Goal: Task Accomplishment & Management: Complete application form

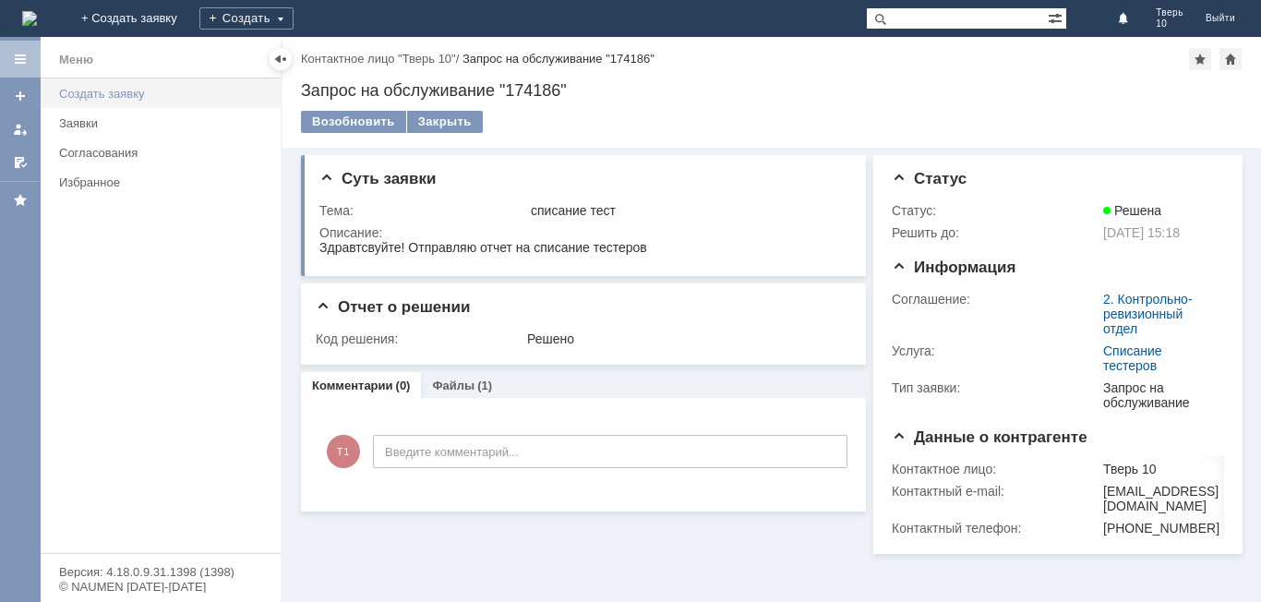
click at [99, 91] on div "Создать заявку" at bounding box center [164, 94] width 211 height 14
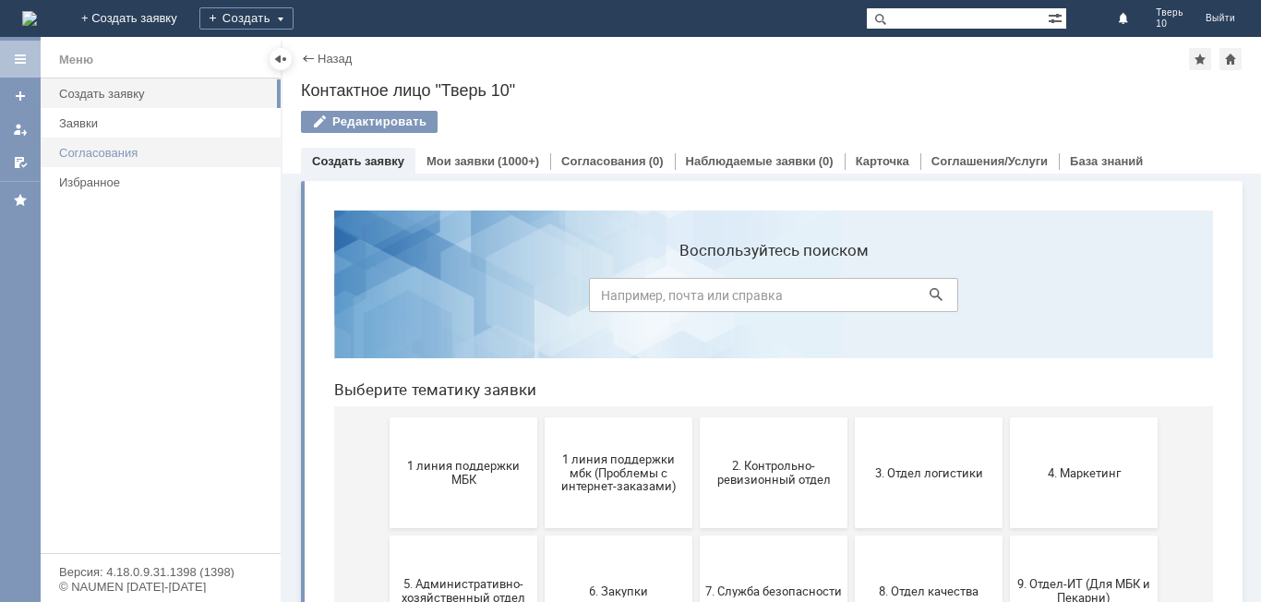
click at [113, 156] on div "Согласования" at bounding box center [164, 153] width 211 height 14
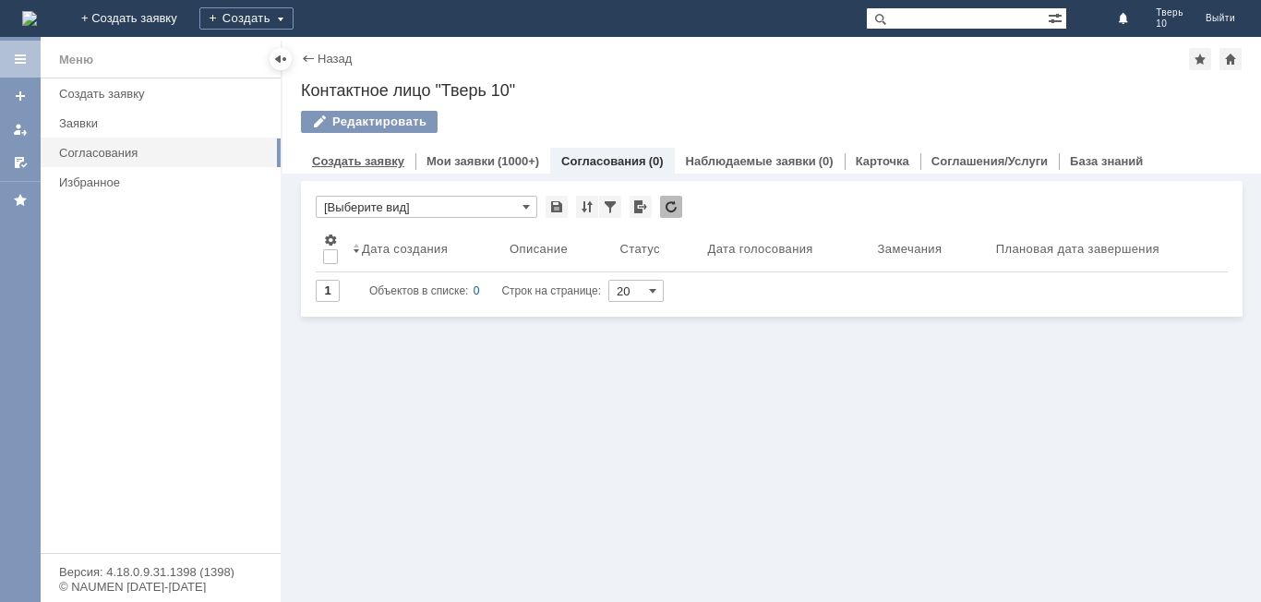
click at [360, 160] on link "Создать заявку" at bounding box center [358, 161] width 92 height 14
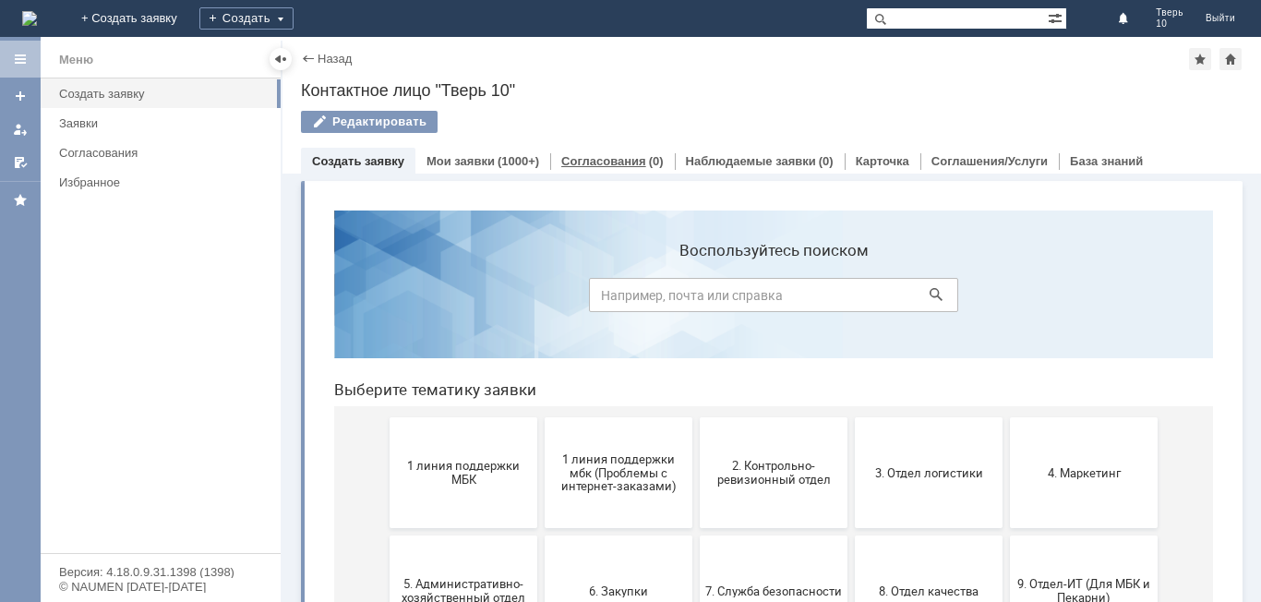
click at [597, 158] on link "Согласования" at bounding box center [603, 161] width 85 height 14
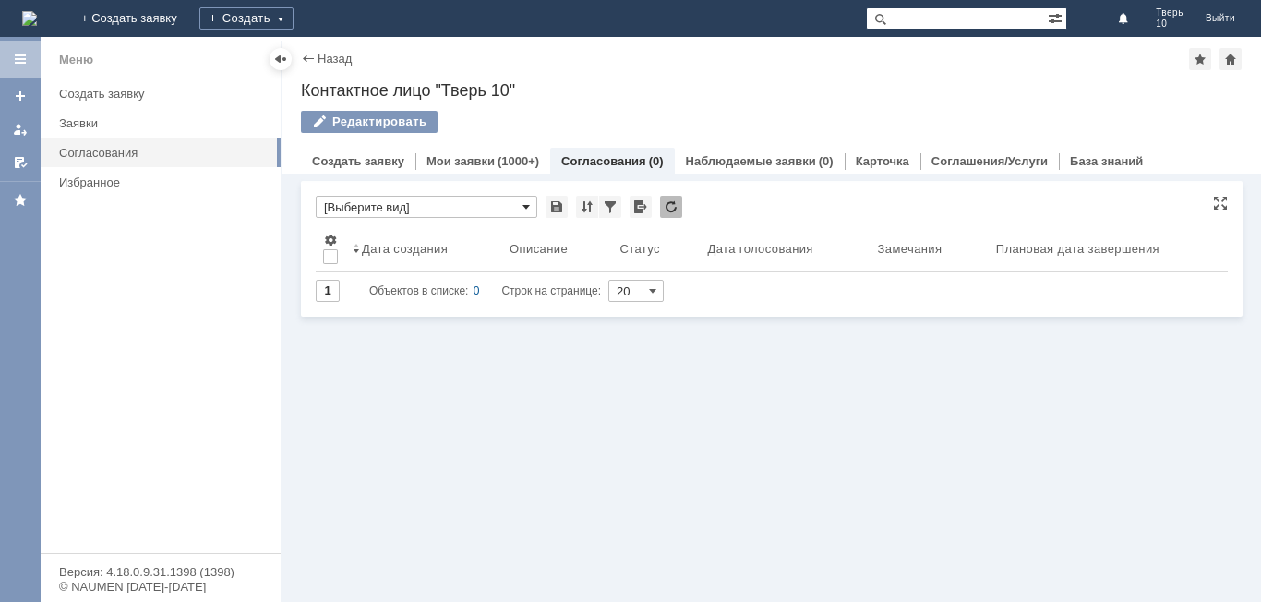
click at [527, 209] on span at bounding box center [526, 206] width 7 height 15
click at [528, 209] on span at bounding box center [526, 206] width 7 height 15
click at [882, 457] on div "Витрина услуг Голосования * Результаты поиска: Изменить Сбросить Сортировать по…" at bounding box center [772, 388] width 979 height 428
type input "[Выберите вид]"
click at [408, 111] on div "Редактировать" at bounding box center [369, 122] width 137 height 22
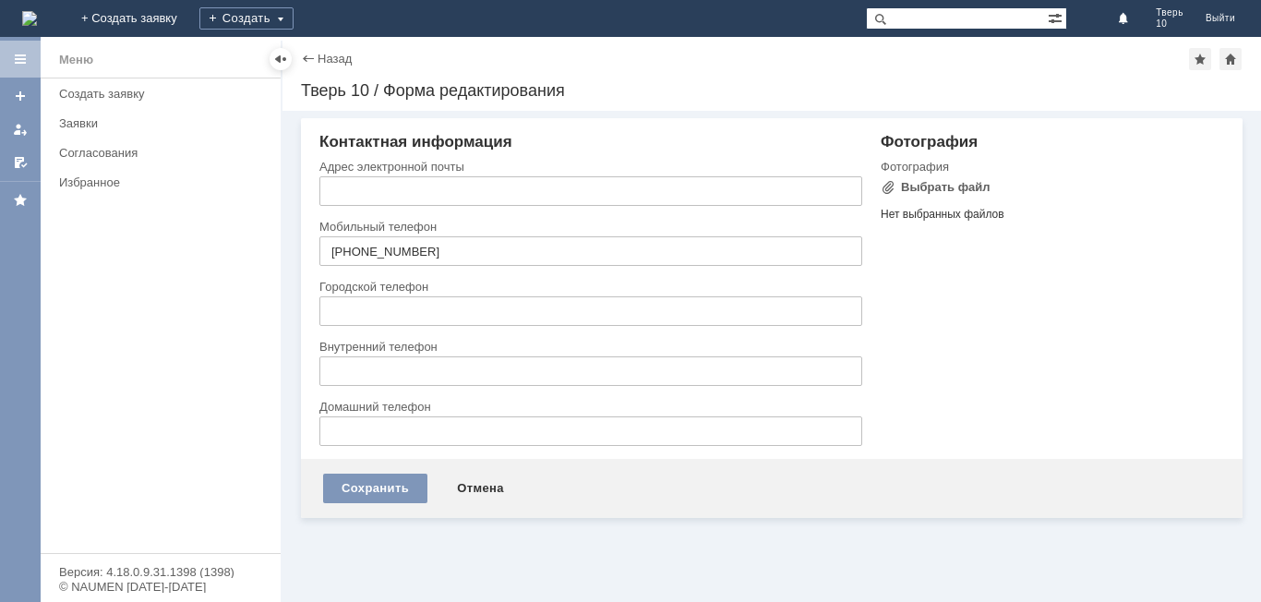
type input "[EMAIL_ADDRESS][DOMAIN_NAME]"
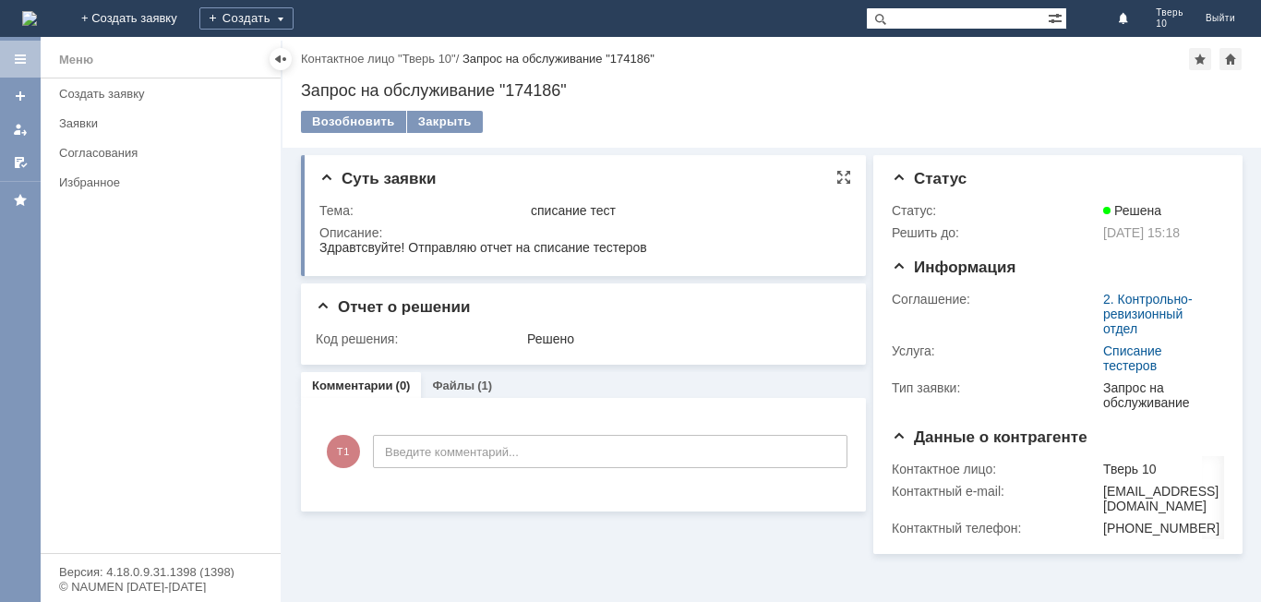
click at [376, 209] on div "Тема:" at bounding box center [423, 210] width 208 height 15
click at [379, 205] on div "Тема:" at bounding box center [423, 210] width 208 height 15
click at [103, 97] on div "Создать заявку" at bounding box center [164, 94] width 211 height 14
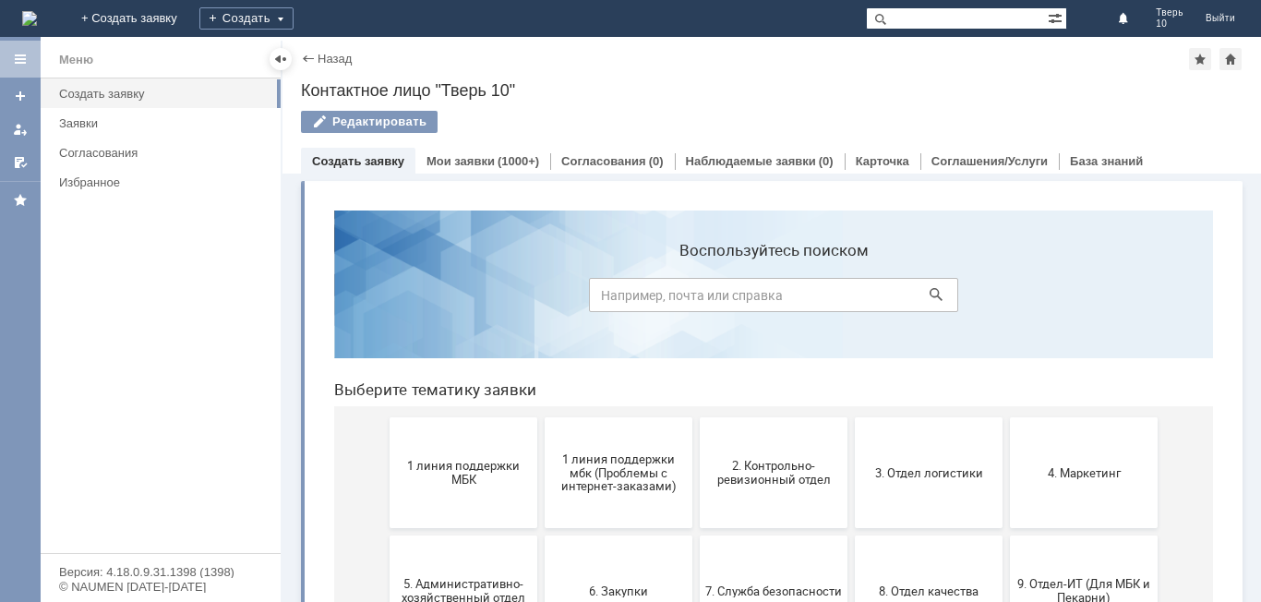
click at [341, 163] on link "Создать заявку" at bounding box center [358, 161] width 92 height 14
click at [354, 157] on link "Создать заявку" at bounding box center [358, 161] width 92 height 14
click at [120, 153] on div "Согласования" at bounding box center [164, 153] width 211 height 14
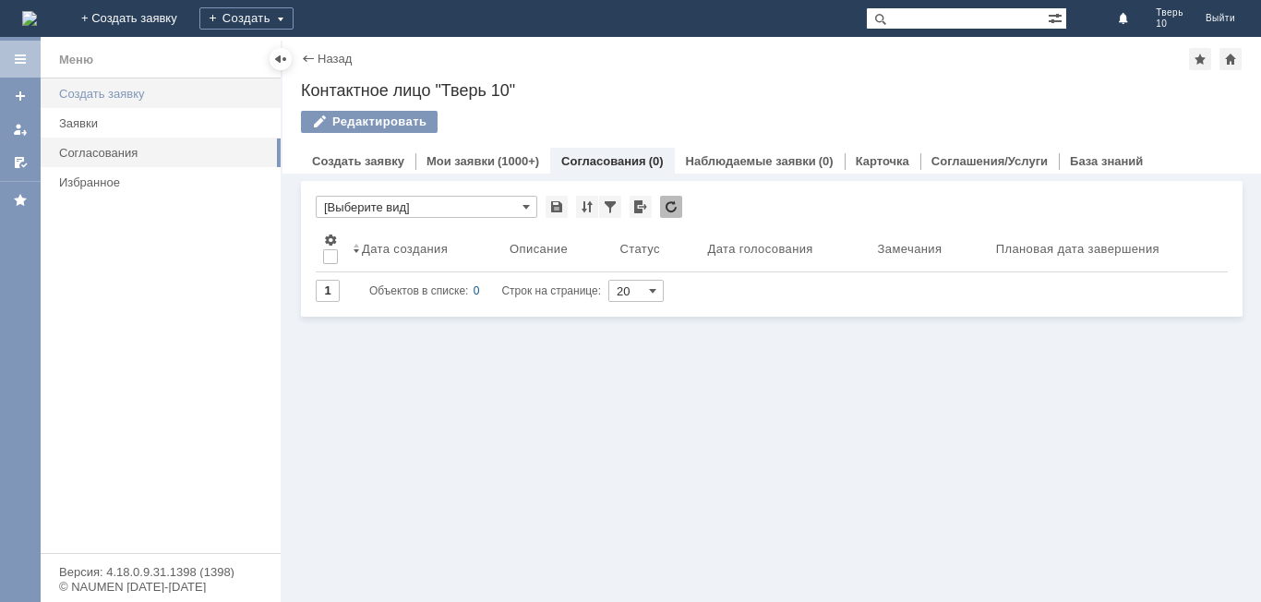
click at [96, 97] on div "Создать заявку" at bounding box center [164, 94] width 211 height 14
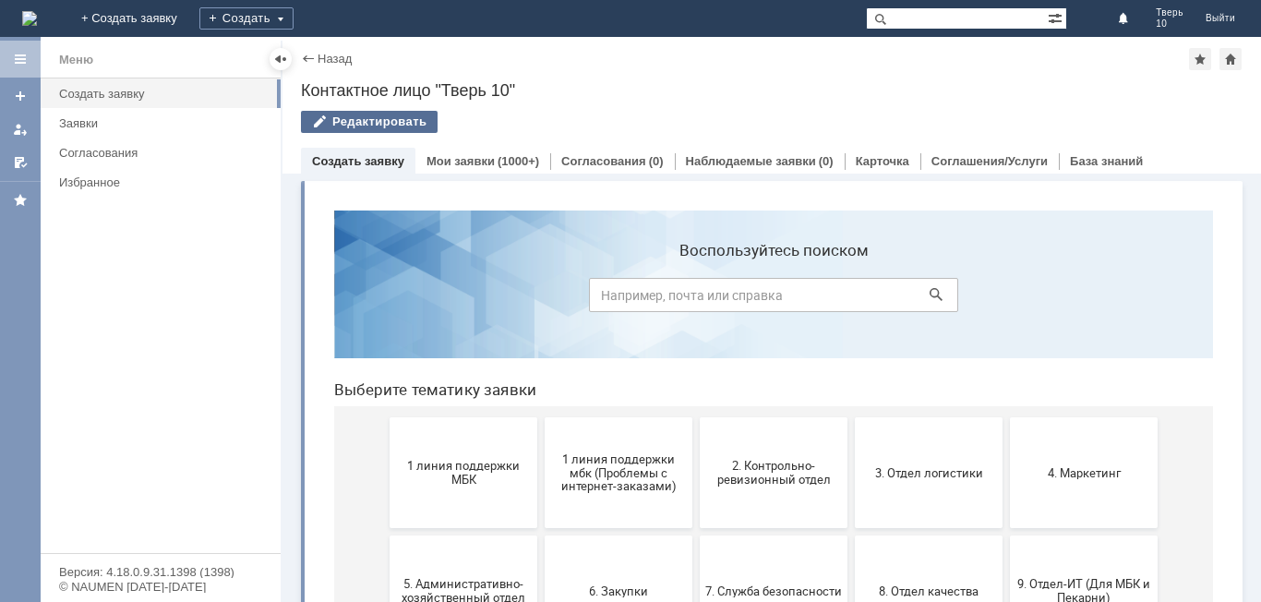
click at [381, 121] on div "Редактировать" at bounding box center [369, 122] width 137 height 22
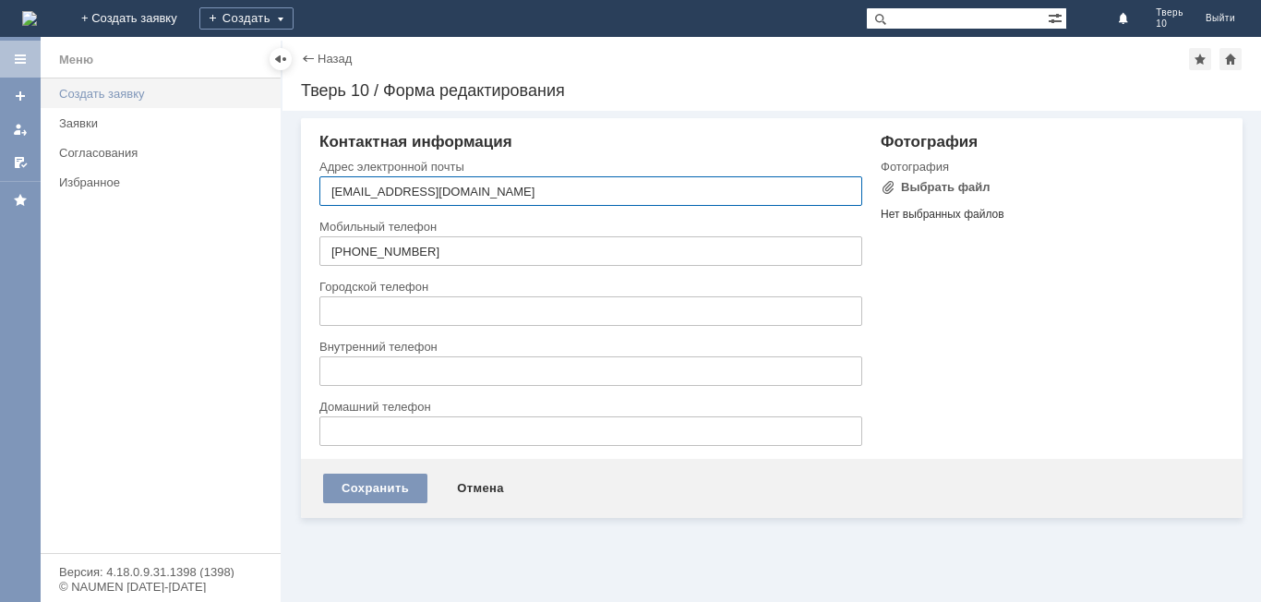
click at [112, 92] on div "Создать заявку" at bounding box center [164, 94] width 211 height 14
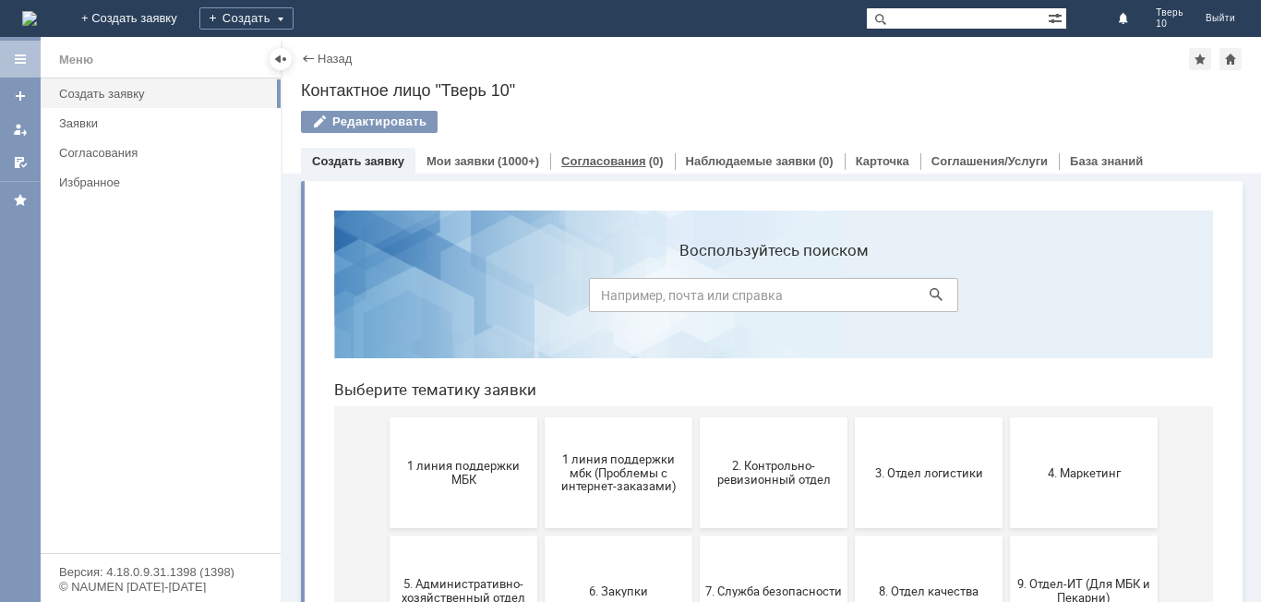
click at [598, 159] on link "Согласования" at bounding box center [603, 161] width 85 height 14
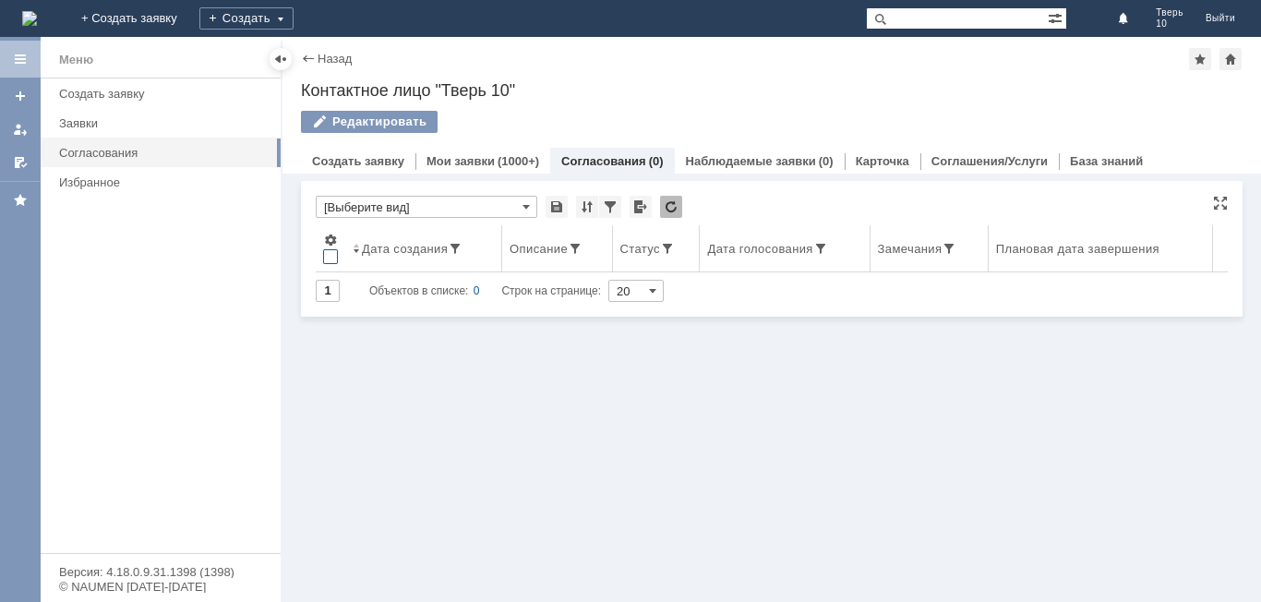
click at [328, 252] on div at bounding box center [330, 256] width 15 height 15
click at [357, 247] on span at bounding box center [356, 248] width 7 height 15
click at [330, 236] on span at bounding box center [330, 240] width 15 height 15
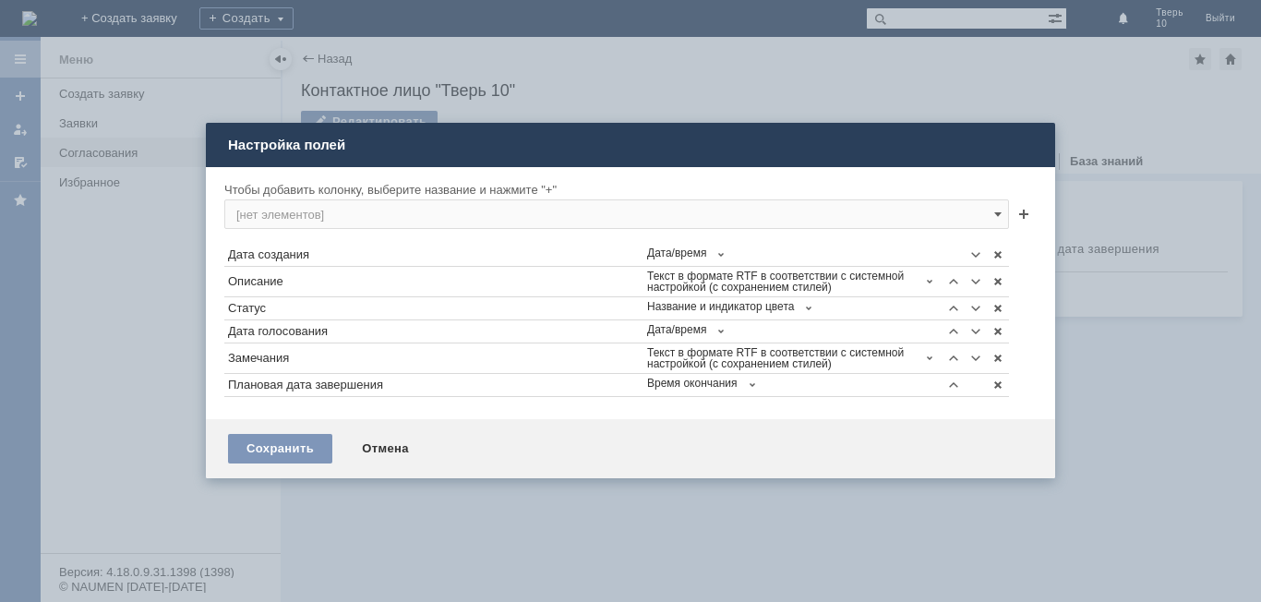
click at [445, 141] on div "Настройка полей" at bounding box center [632, 145] width 809 height 20
click at [383, 450] on div "Отмена" at bounding box center [385, 449] width 84 height 30
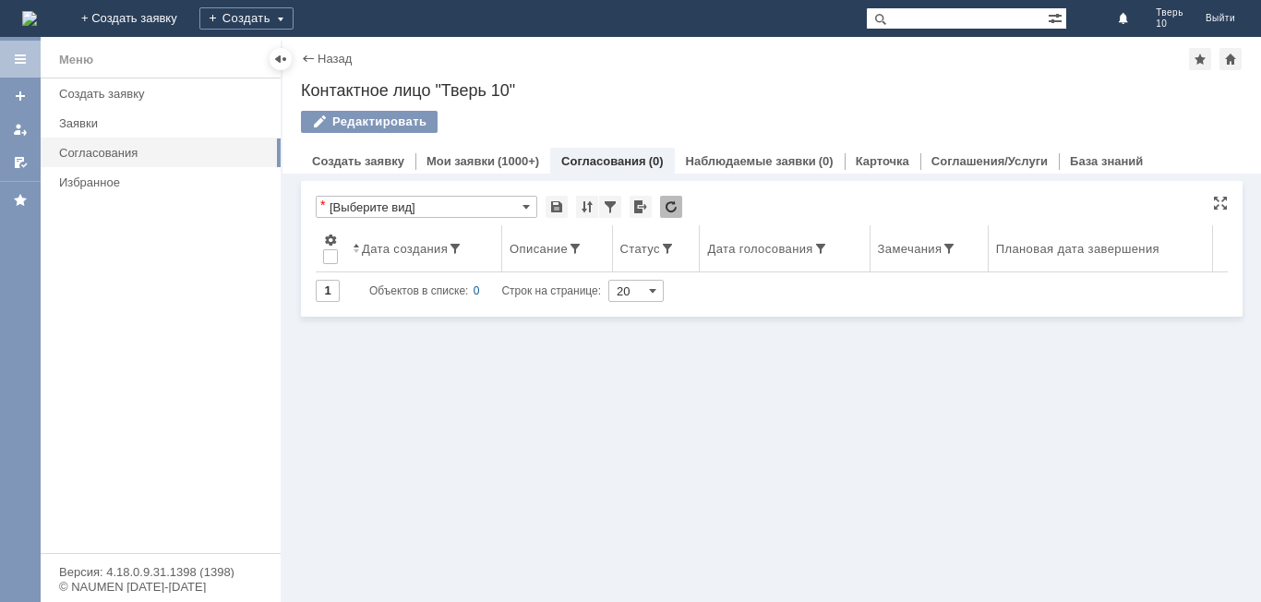
click at [535, 256] on th "Описание" at bounding box center [557, 248] width 110 height 47
click at [578, 244] on span at bounding box center [575, 248] width 15 height 15
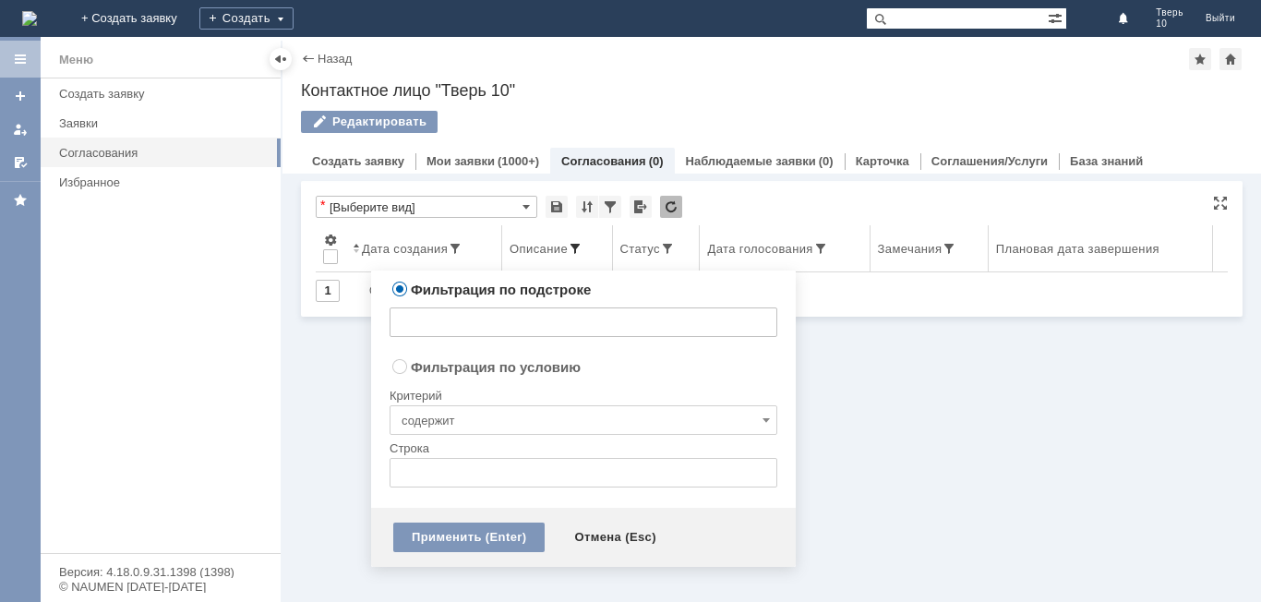
click at [578, 244] on span at bounding box center [575, 248] width 15 height 15
click at [979, 400] on div "Витрина услуг Голосования * [Выберите вид] Результаты поиска: Изменить Сбросить…" at bounding box center [772, 388] width 979 height 428
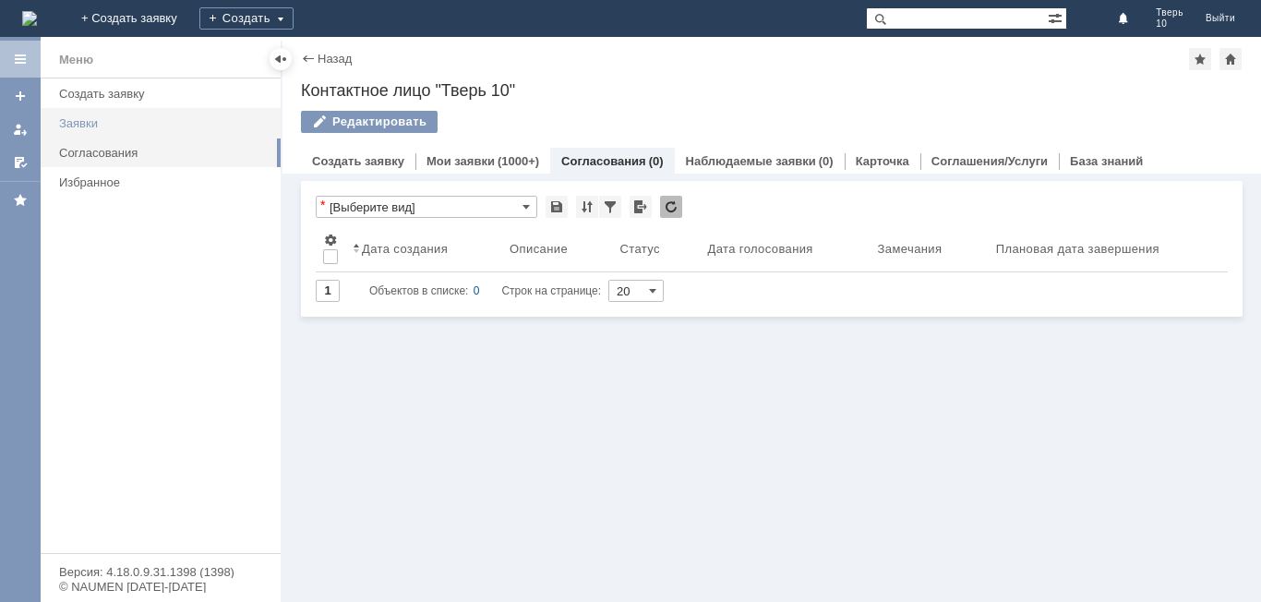
click at [79, 125] on div "Заявки" at bounding box center [164, 123] width 211 height 14
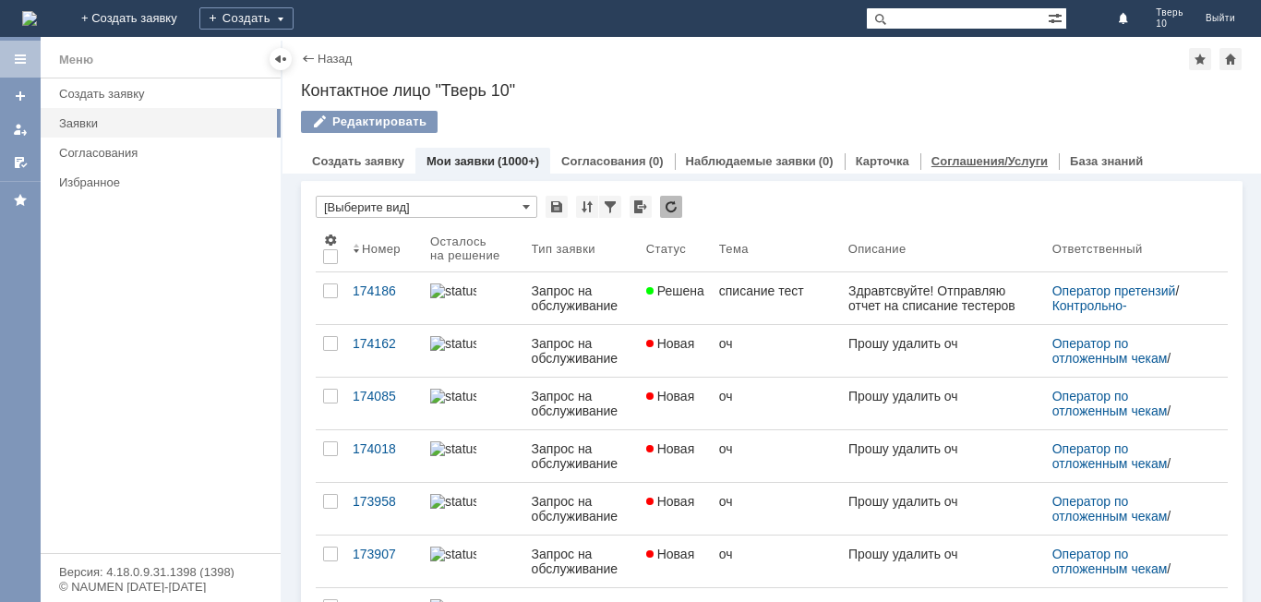
click at [986, 166] on link "Соглашения/Услуги" at bounding box center [990, 161] width 116 height 14
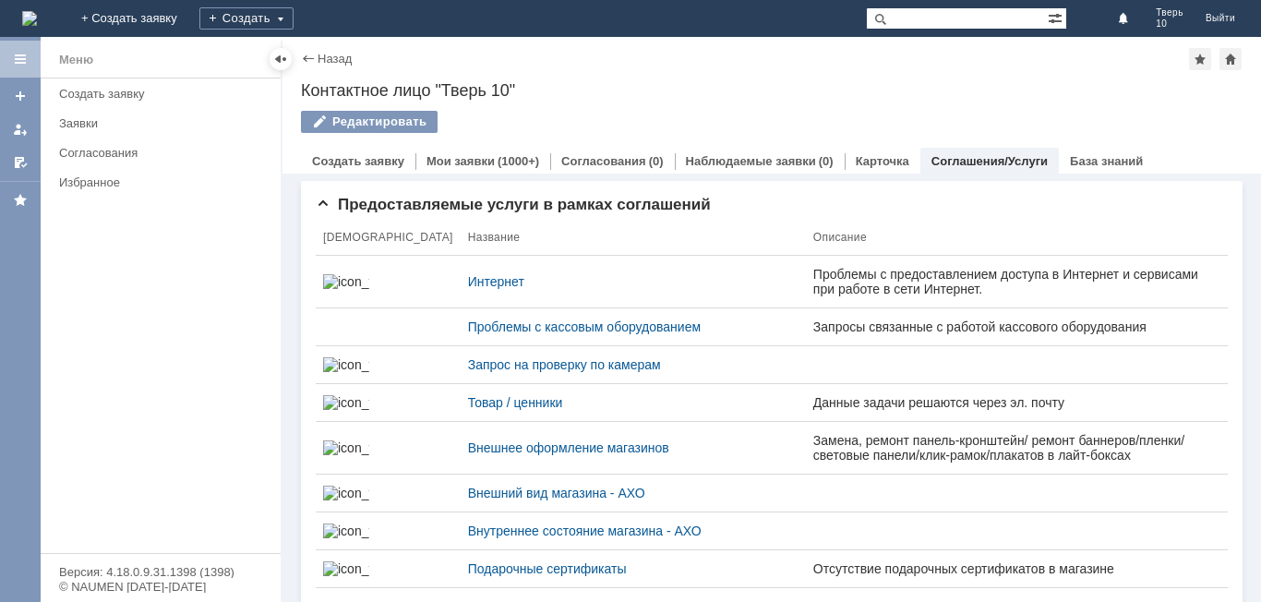
click at [959, 161] on link "Соглашения/Услуги" at bounding box center [990, 161] width 116 height 14
click at [343, 61] on link "Назад" at bounding box center [335, 59] width 34 height 14
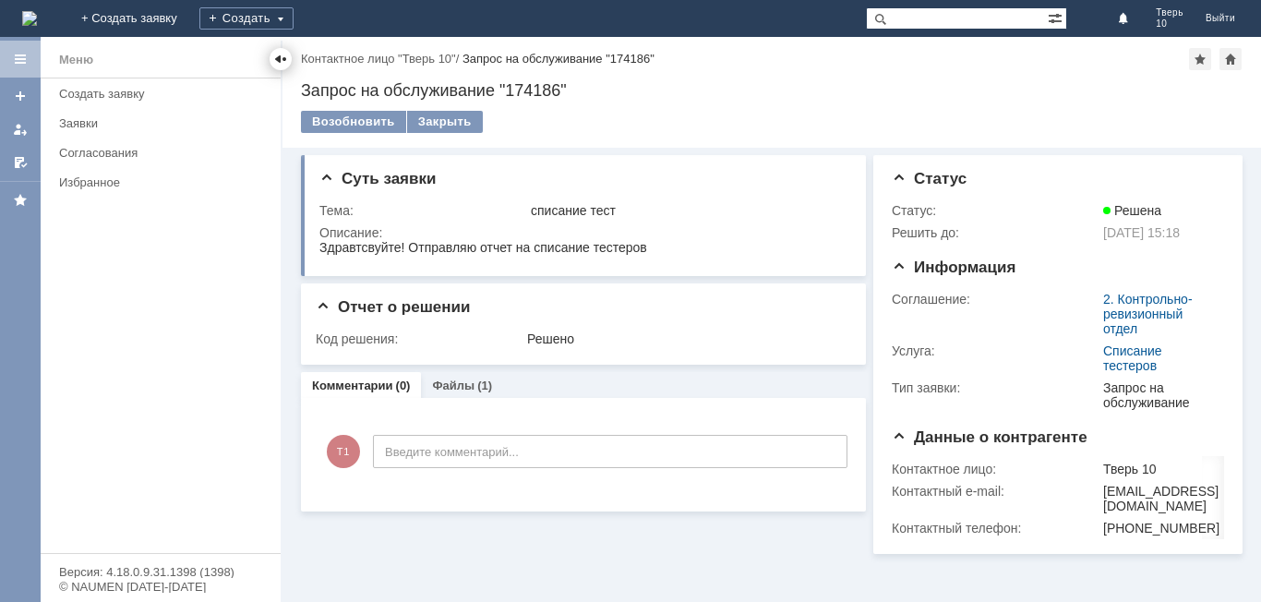
click at [281, 58] on div at bounding box center [280, 59] width 15 height 15
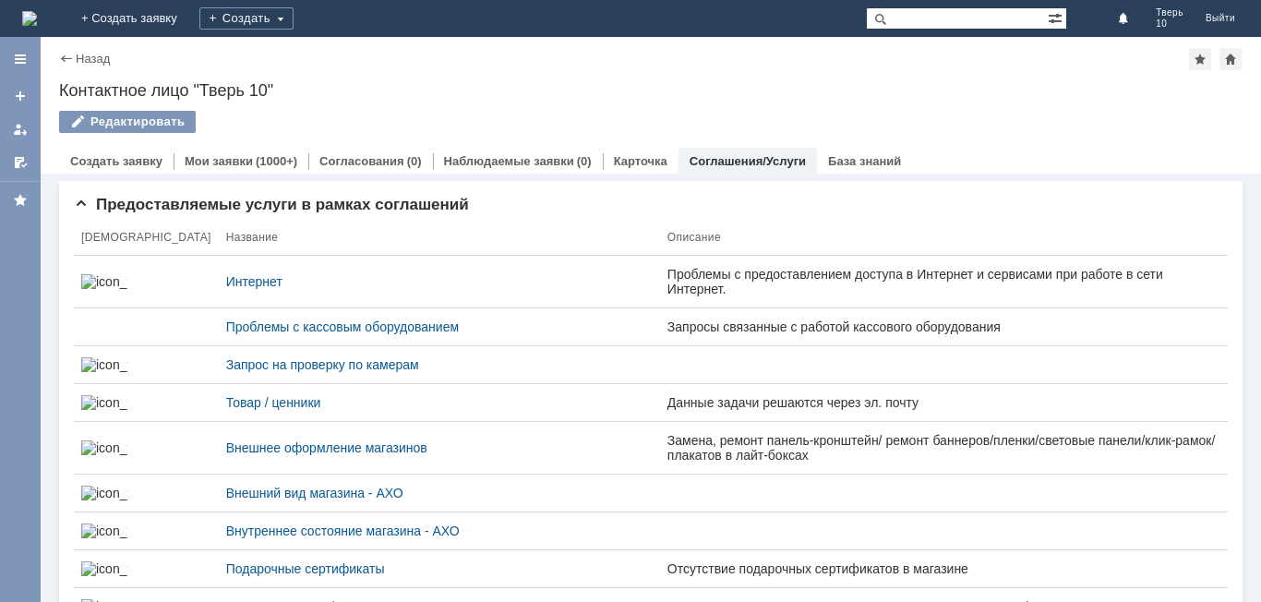
click at [763, 162] on link "Соглашения/Услуги" at bounding box center [748, 161] width 116 height 14
click at [126, 162] on link "Создать заявку" at bounding box center [116, 161] width 92 height 14
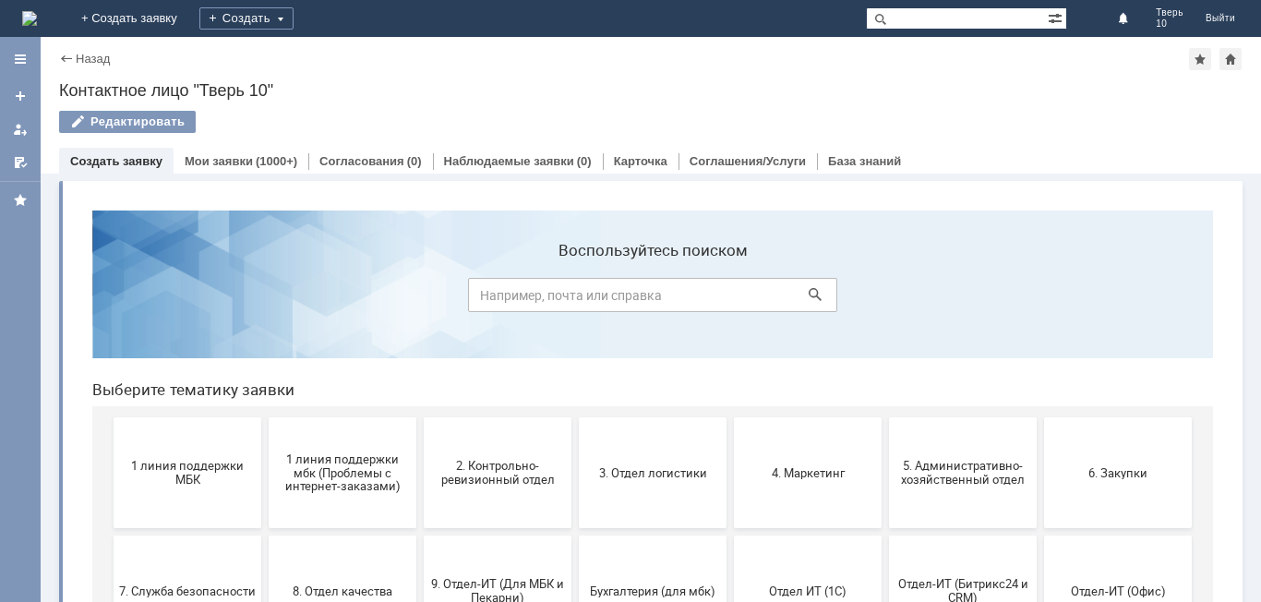
click at [64, 55] on div "Назад" at bounding box center [84, 59] width 51 height 14
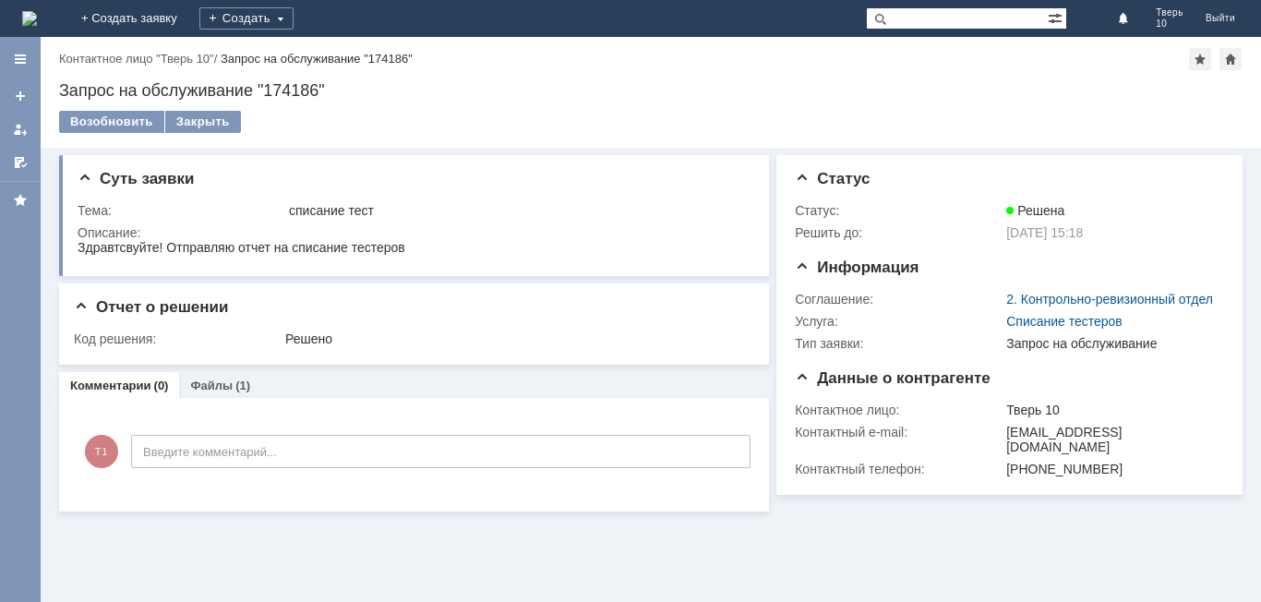
click at [64, 55] on link "Контактное лицо "Тверь 10"" at bounding box center [136, 59] width 155 height 14
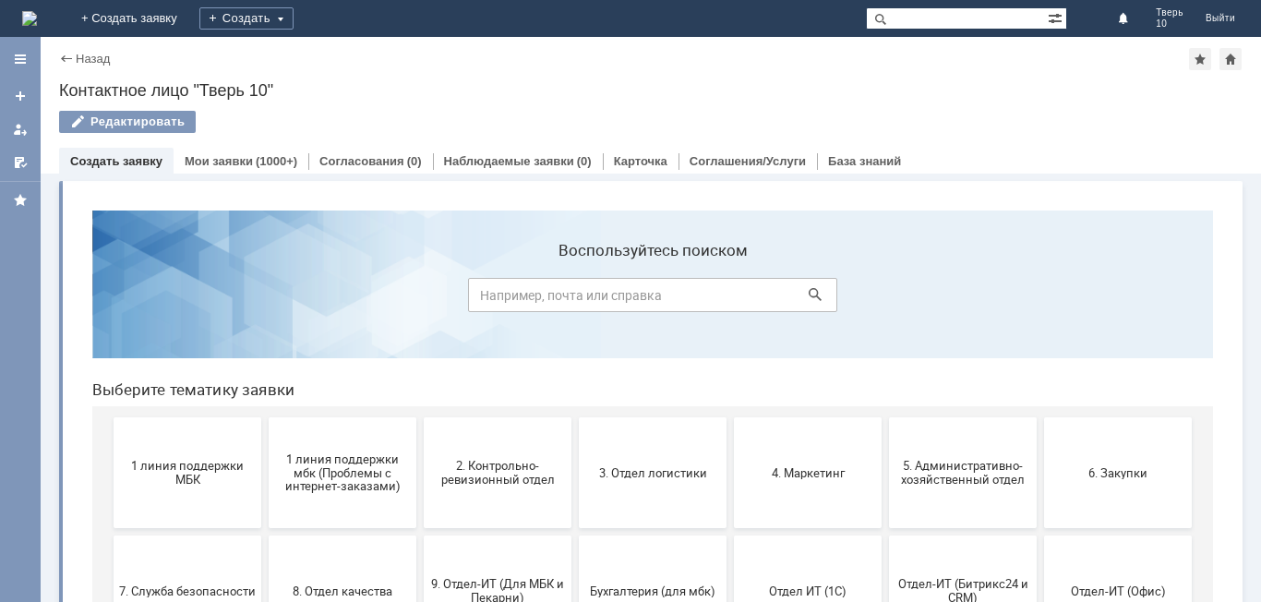
click at [64, 55] on div "Назад" at bounding box center [84, 59] width 51 height 14
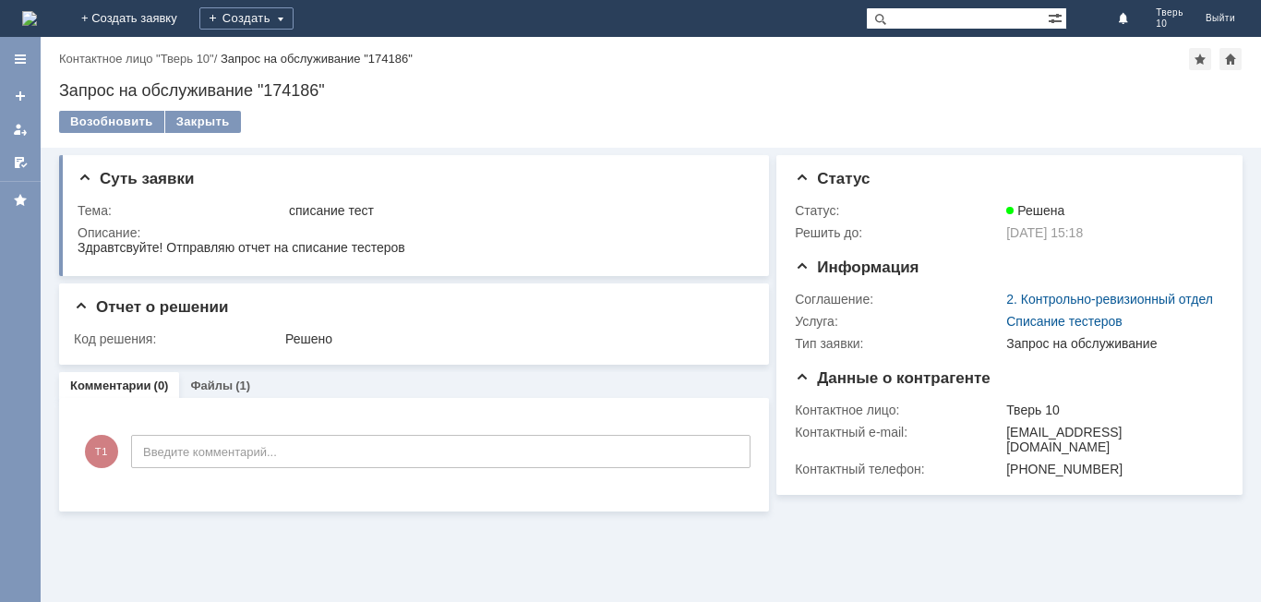
click at [64, 55] on link "Контактное лицо "Тверь 10"" at bounding box center [136, 59] width 155 height 14
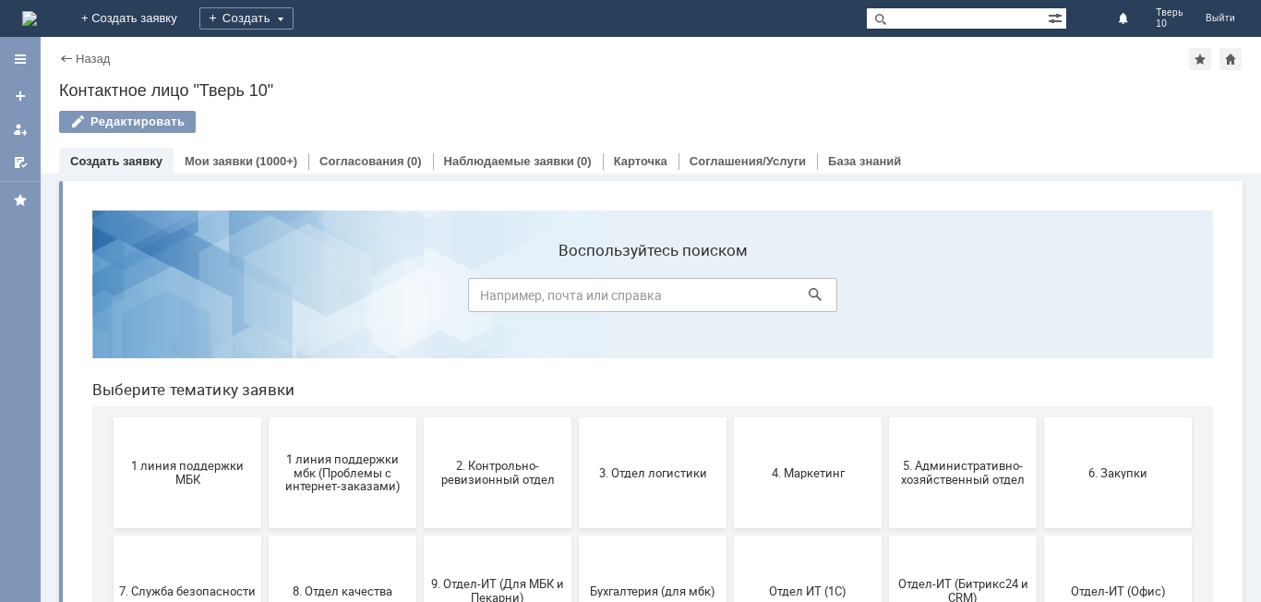
click at [64, 55] on div "Назад" at bounding box center [84, 59] width 51 height 14
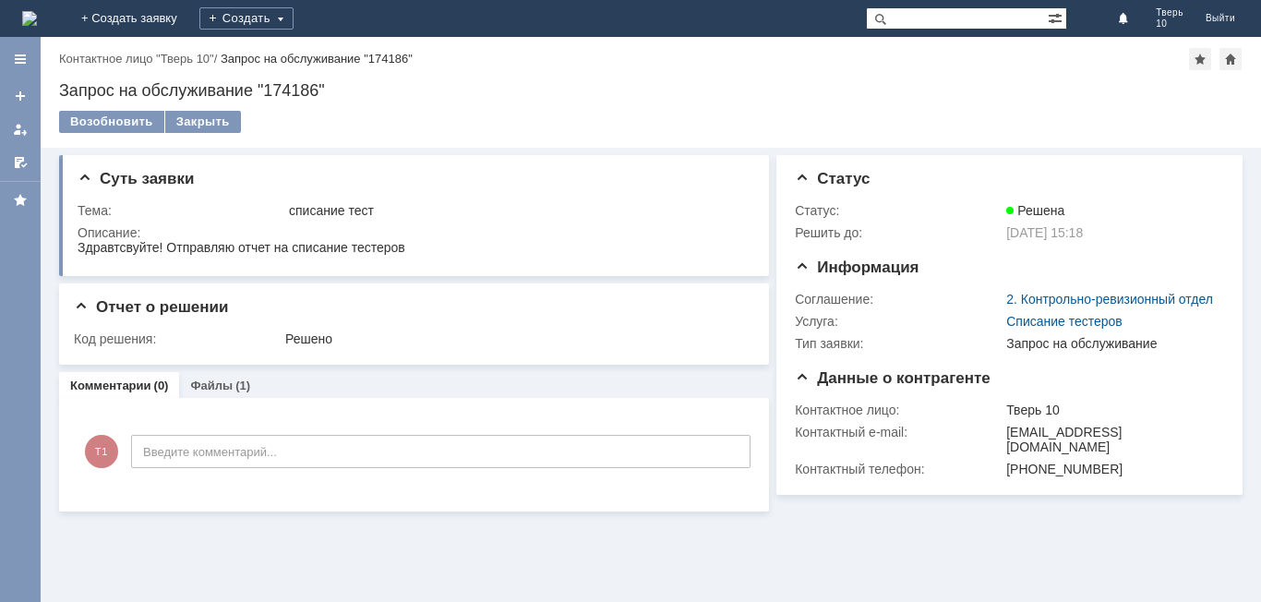
click at [64, 55] on link "Контактное лицо "Тверь 10"" at bounding box center [136, 59] width 155 height 14
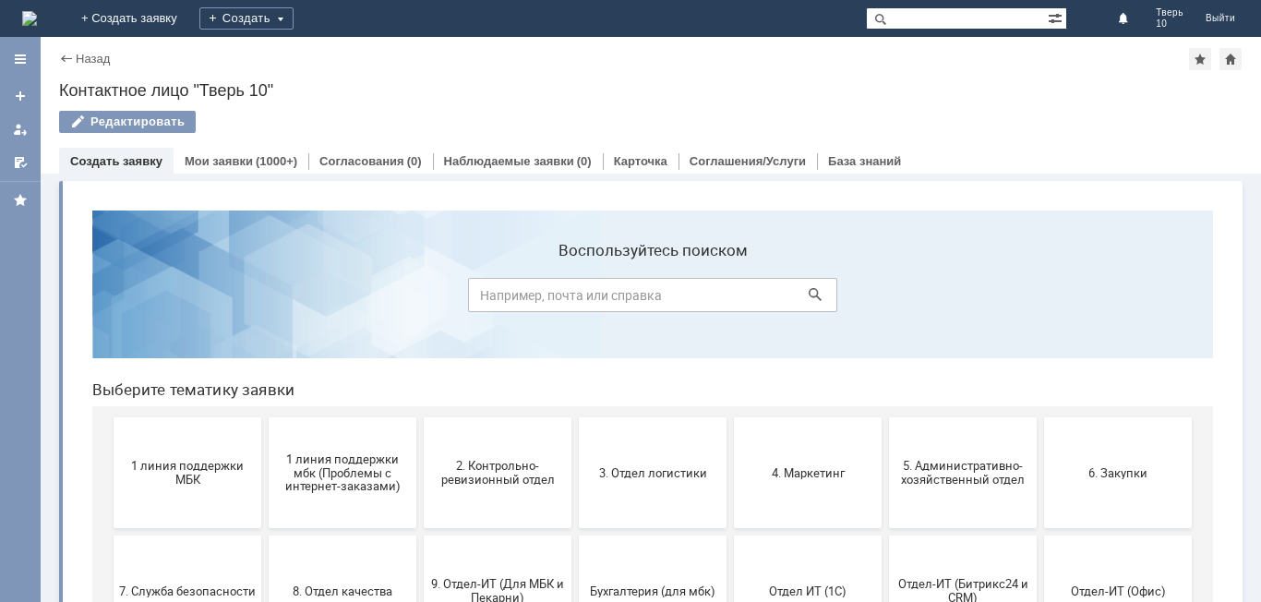
click at [64, 55] on div "Назад" at bounding box center [84, 59] width 51 height 14
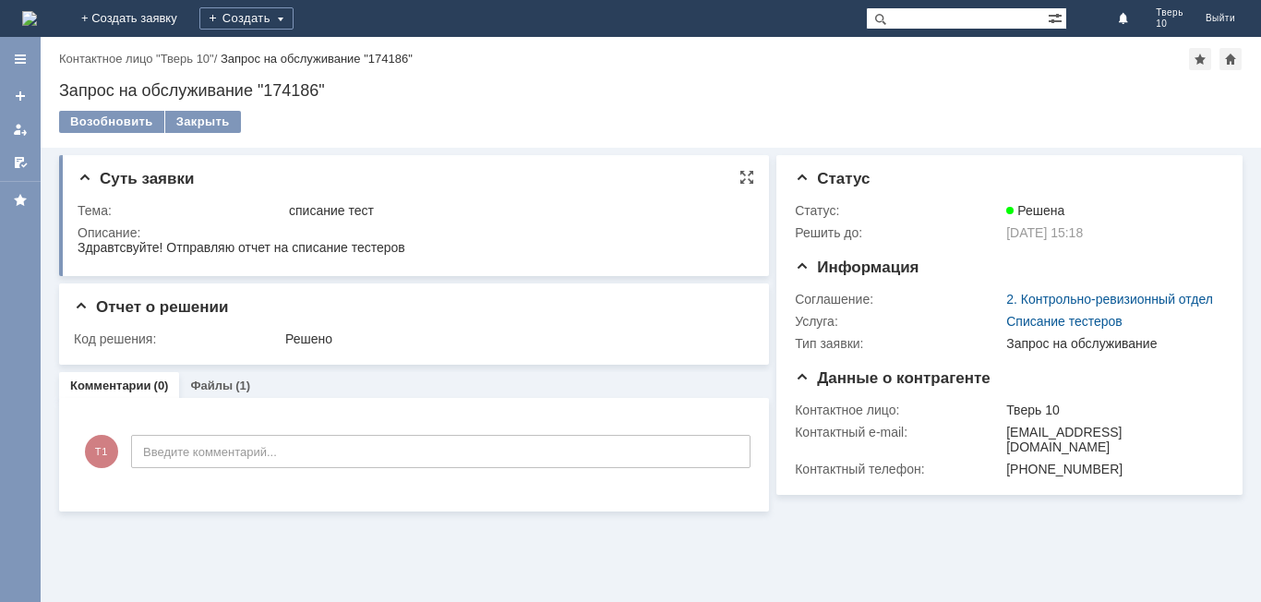
click at [149, 210] on div "Тема:" at bounding box center [182, 210] width 208 height 15
click at [188, 16] on link "+ Создать заявку" at bounding box center [129, 18] width 118 height 37
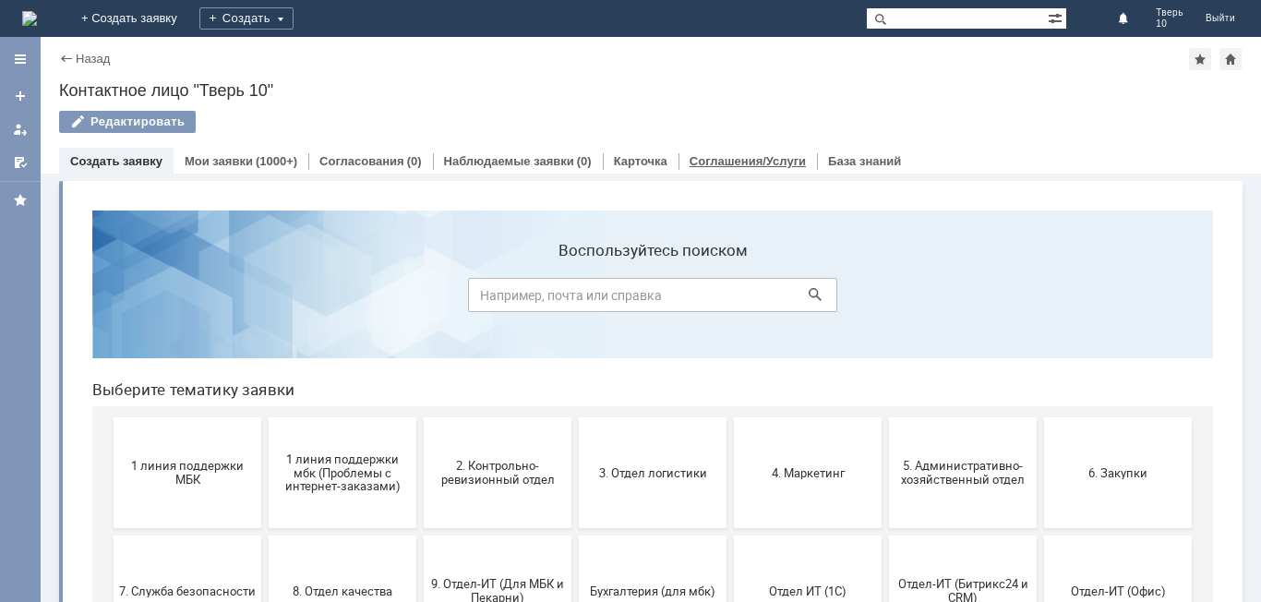
click at [726, 162] on link "Соглашения/Услуги" at bounding box center [748, 161] width 116 height 14
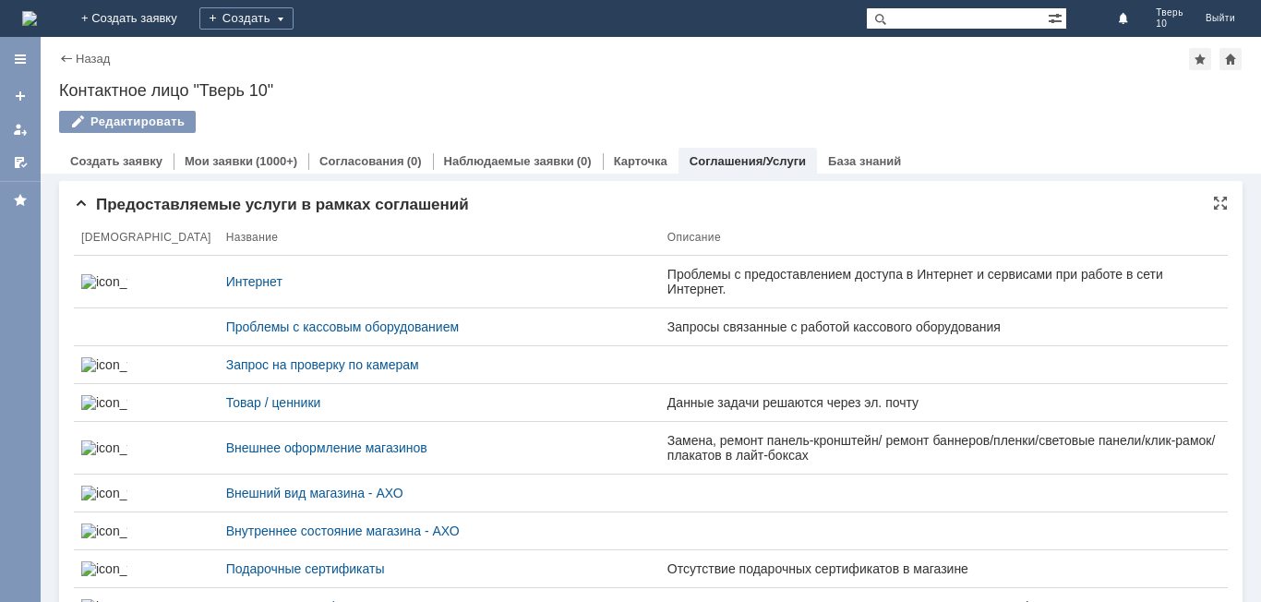
click at [660, 241] on th "Описание" at bounding box center [944, 238] width 568 height 36
